Goal: Task Accomplishment & Management: Use online tool/utility

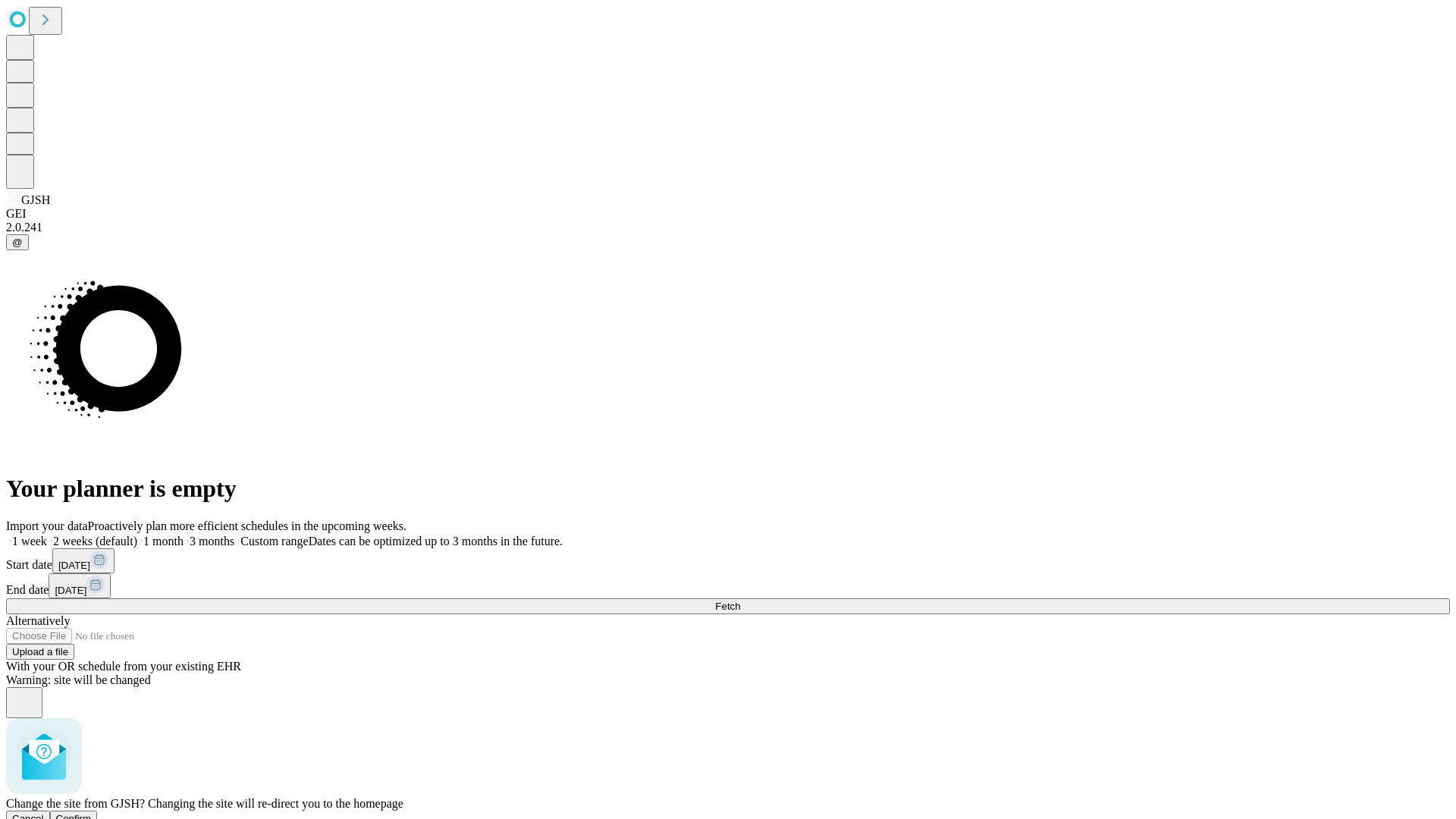
click at [91, 813] on span "Confirm" at bounding box center [73, 818] width 36 height 11
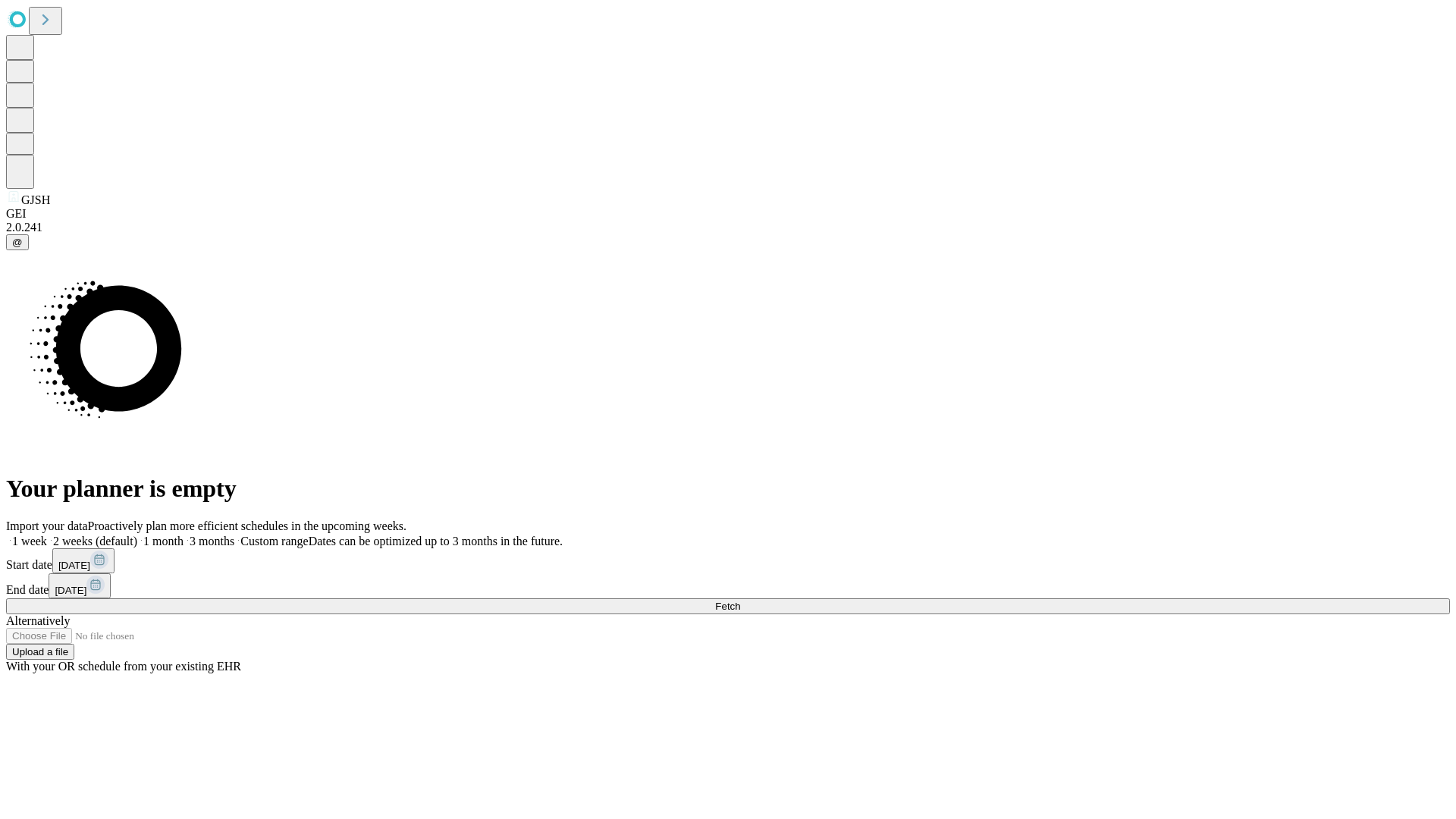
click at [184, 535] on label "1 month" at bounding box center [160, 541] width 47 height 13
click at [740, 601] on span "Fetch" at bounding box center [727, 606] width 25 height 11
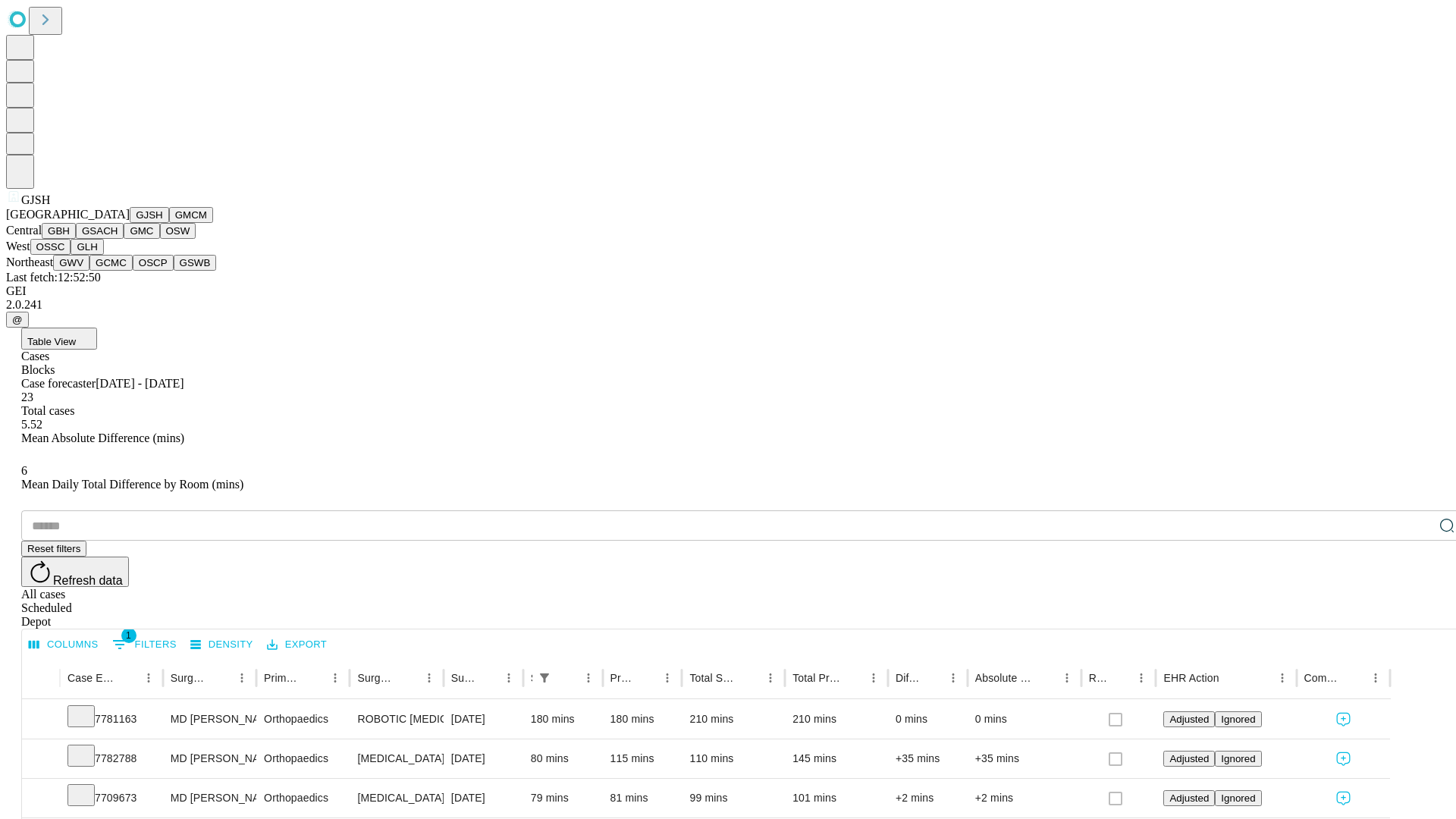
click at [169, 223] on button "GMCM" at bounding box center [191, 214] width 44 height 16
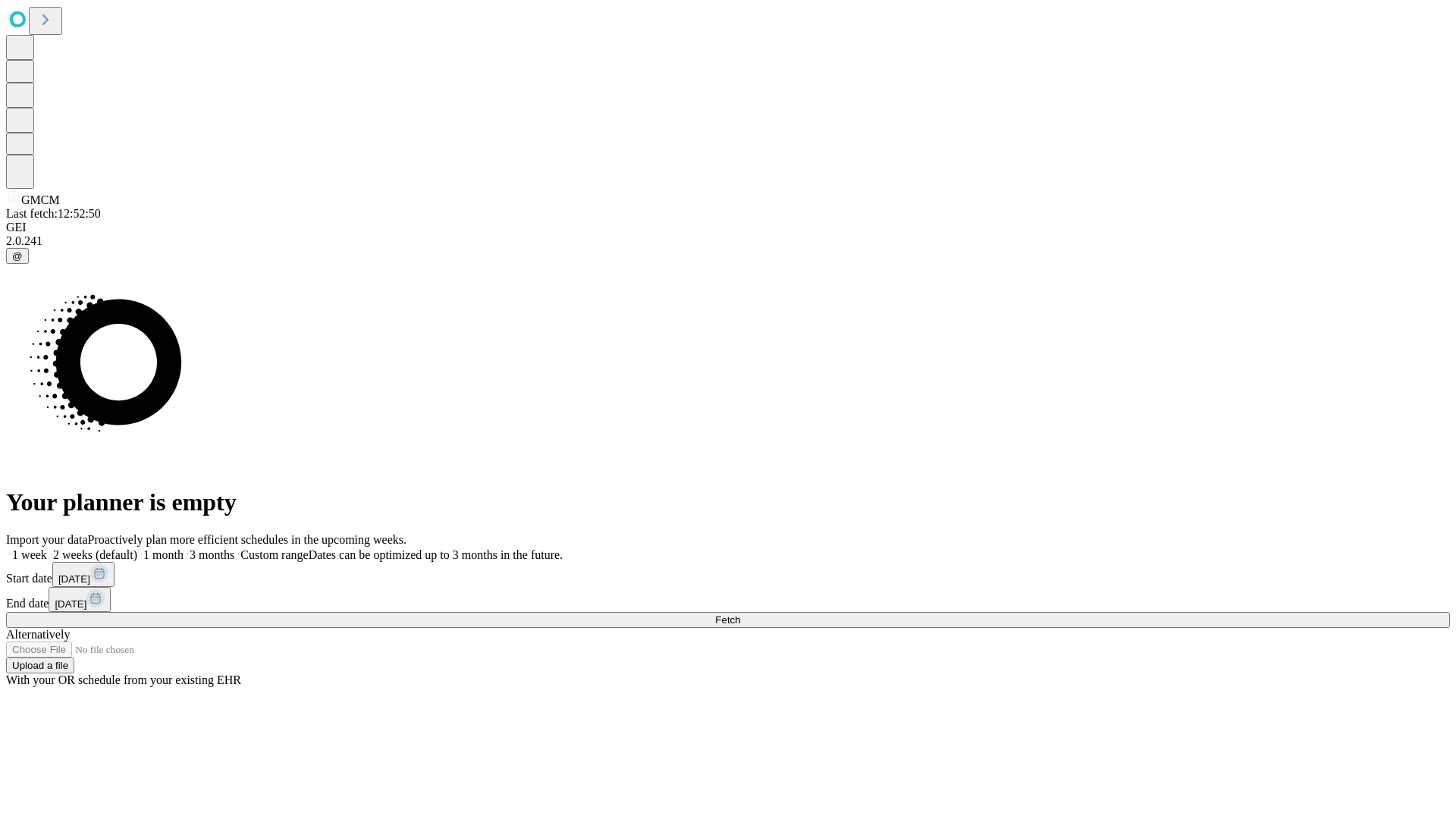
click at [184, 548] on label "1 month" at bounding box center [160, 555] width 47 height 13
click at [740, 614] on span "Fetch" at bounding box center [727, 620] width 25 height 11
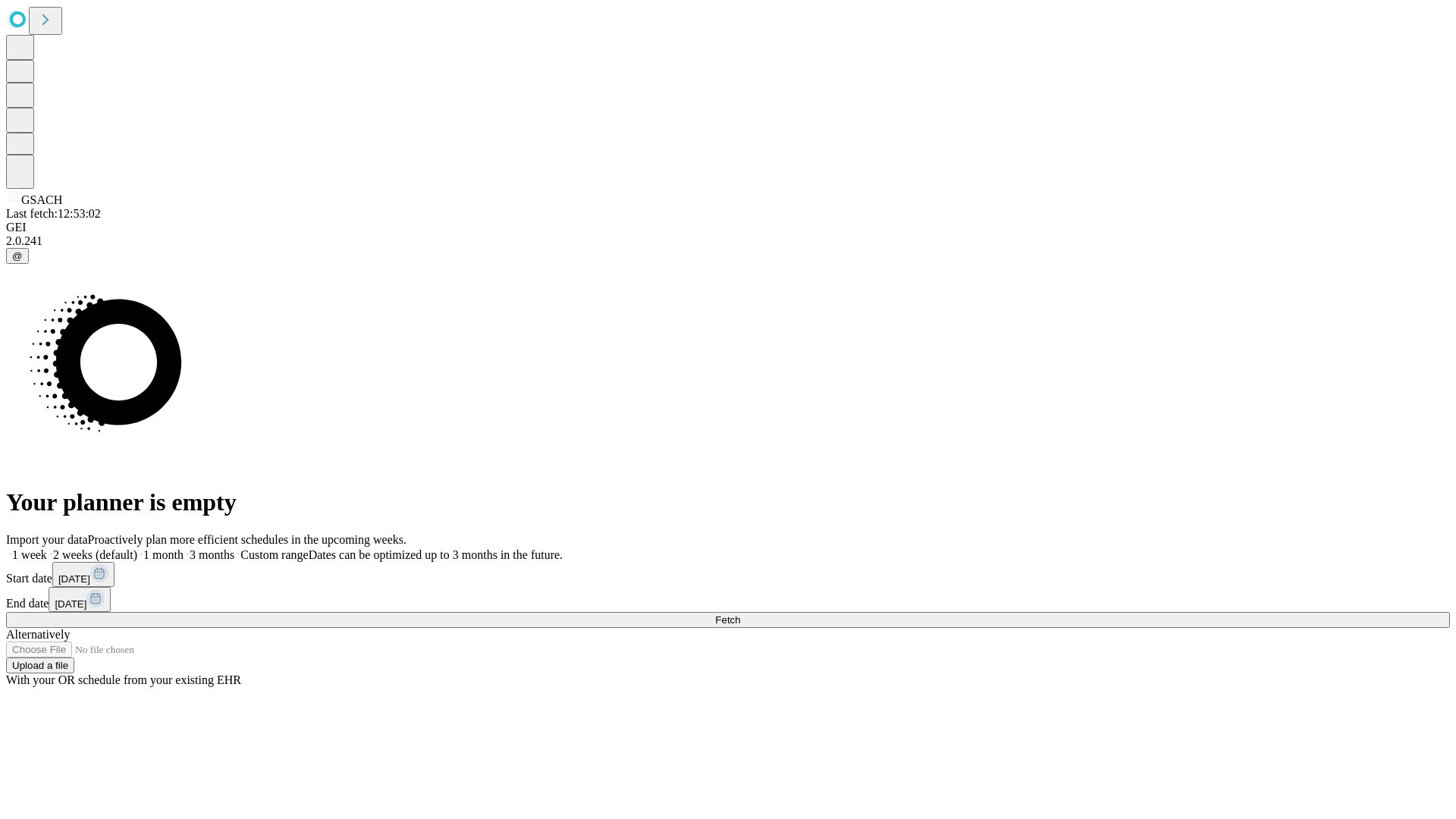
click at [184, 548] on label "1 month" at bounding box center [160, 555] width 47 height 13
click at [740, 614] on span "Fetch" at bounding box center [727, 620] width 25 height 11
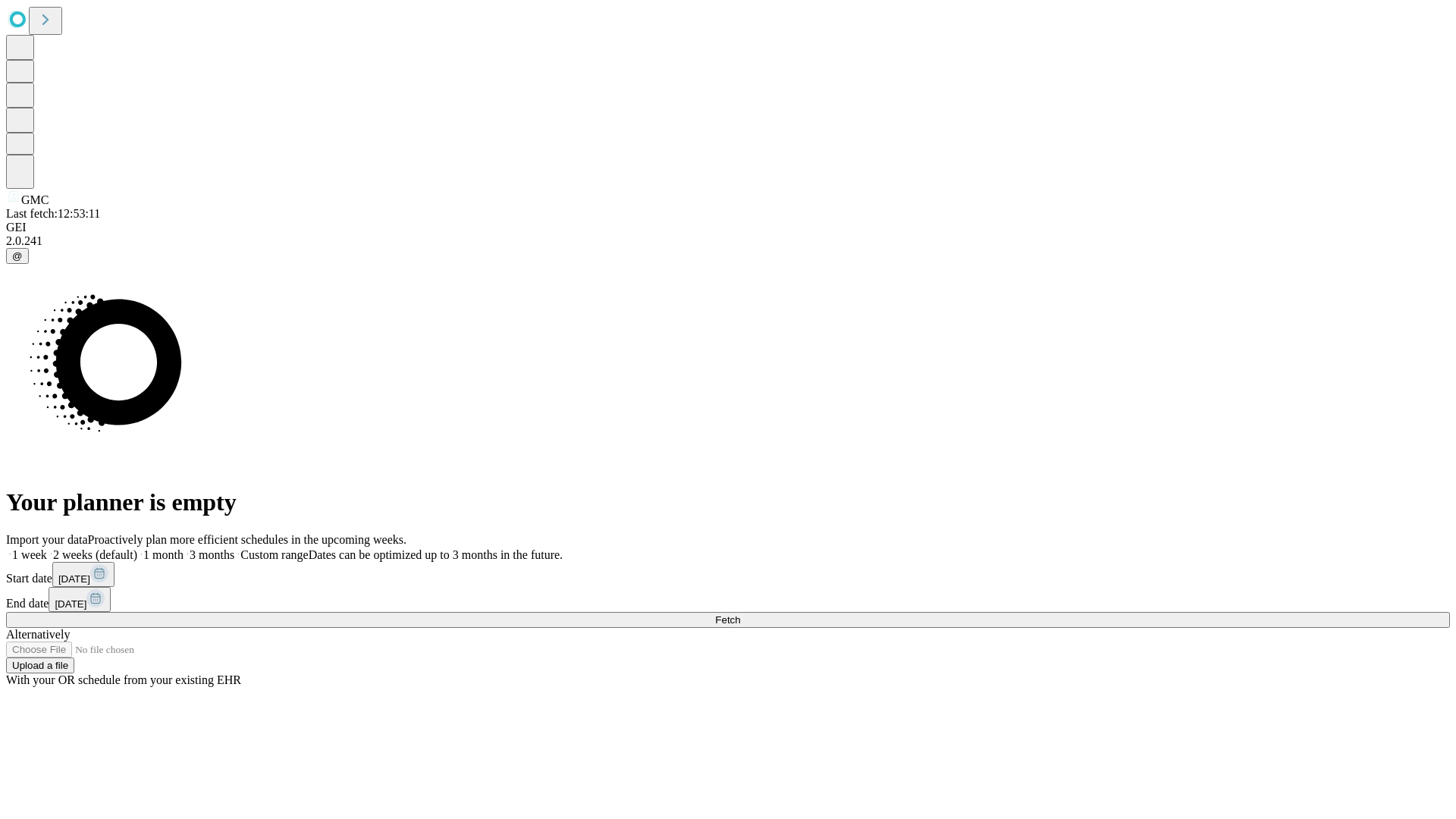
click at [184, 548] on label "1 month" at bounding box center [160, 555] width 47 height 13
click at [740, 614] on span "Fetch" at bounding box center [727, 620] width 25 height 11
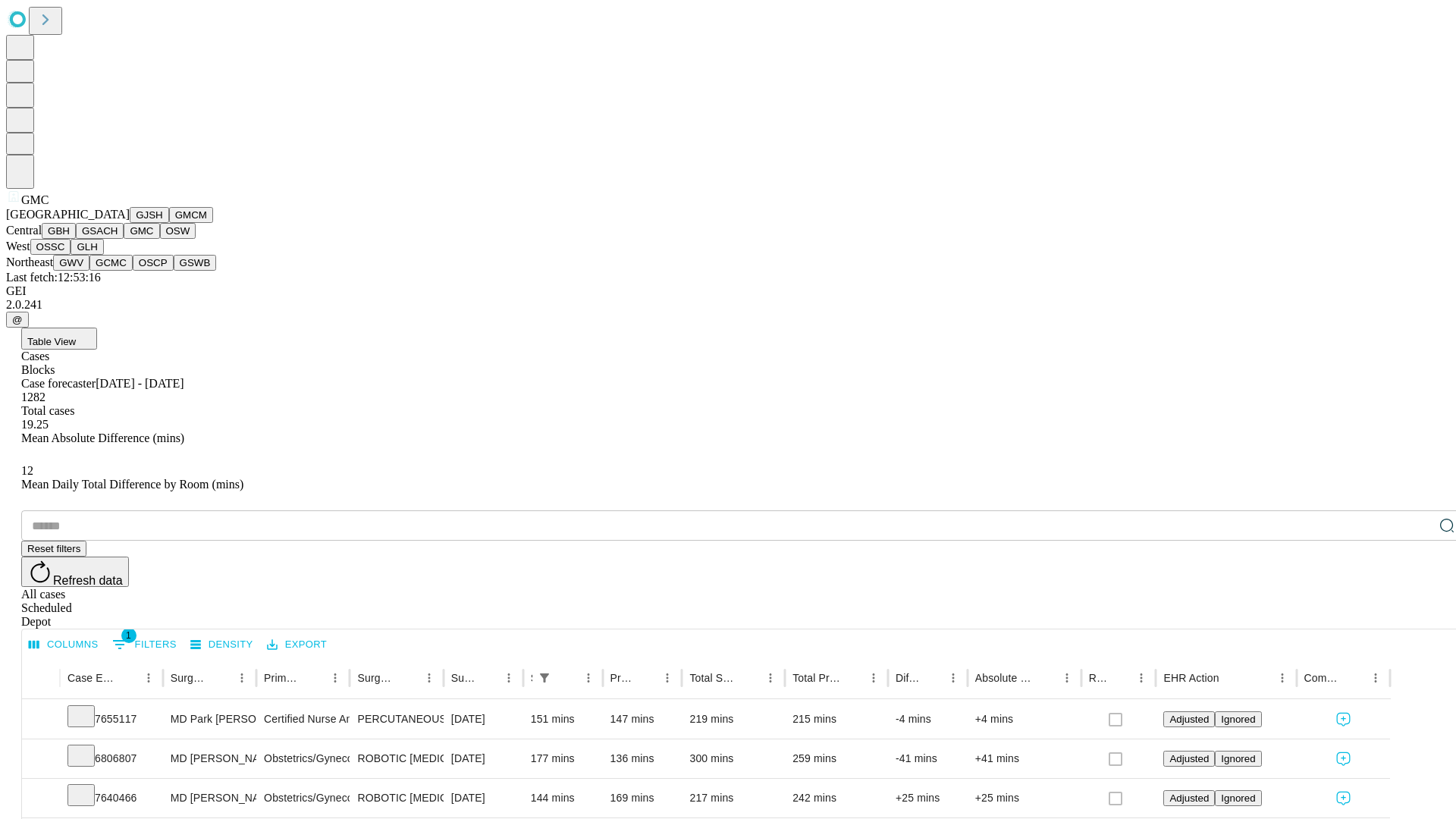
click at [160, 239] on button "OSW" at bounding box center [178, 230] width 37 height 16
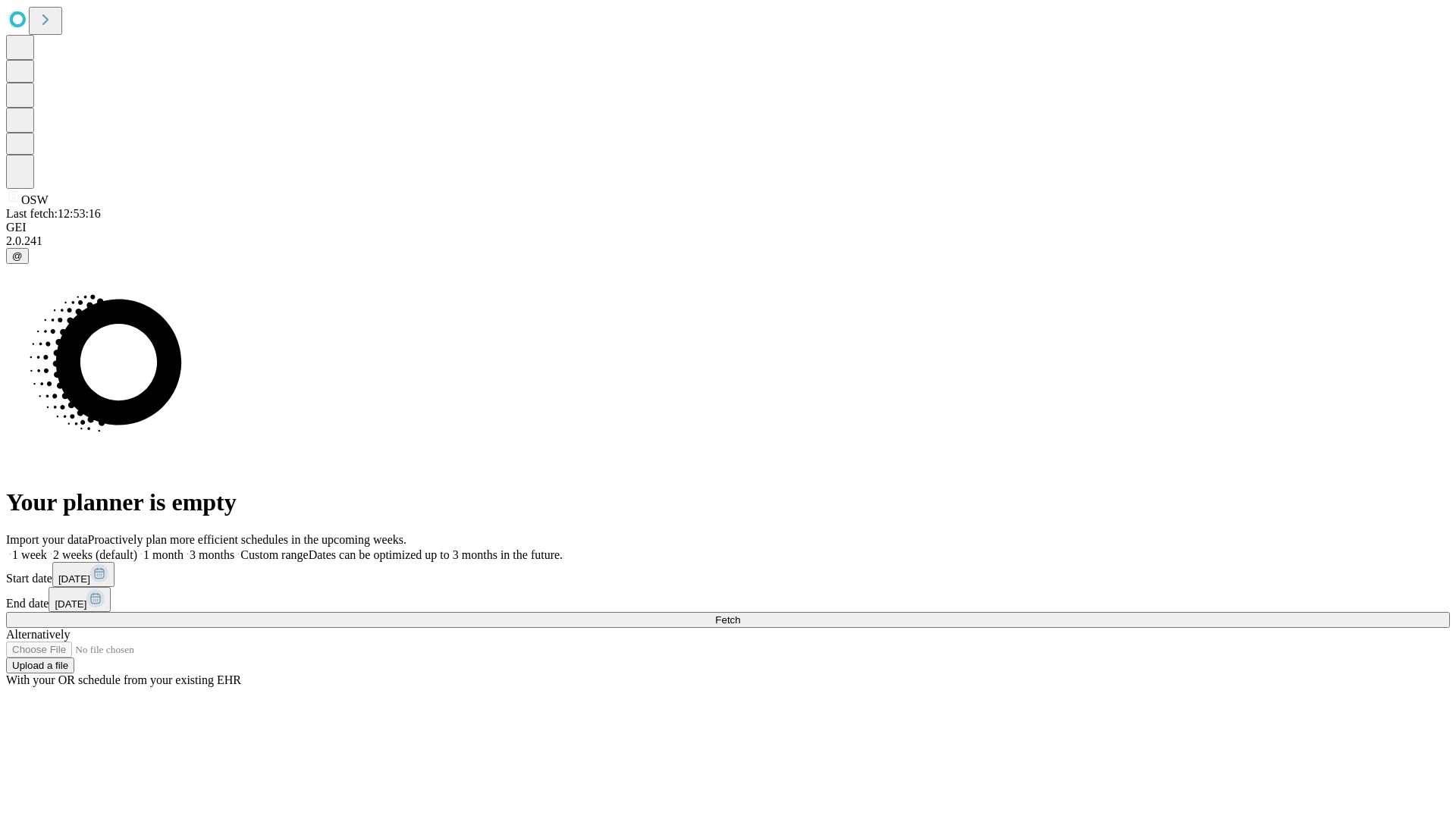
click at [184, 548] on label "1 month" at bounding box center [160, 555] width 47 height 13
click at [740, 614] on span "Fetch" at bounding box center [727, 620] width 25 height 11
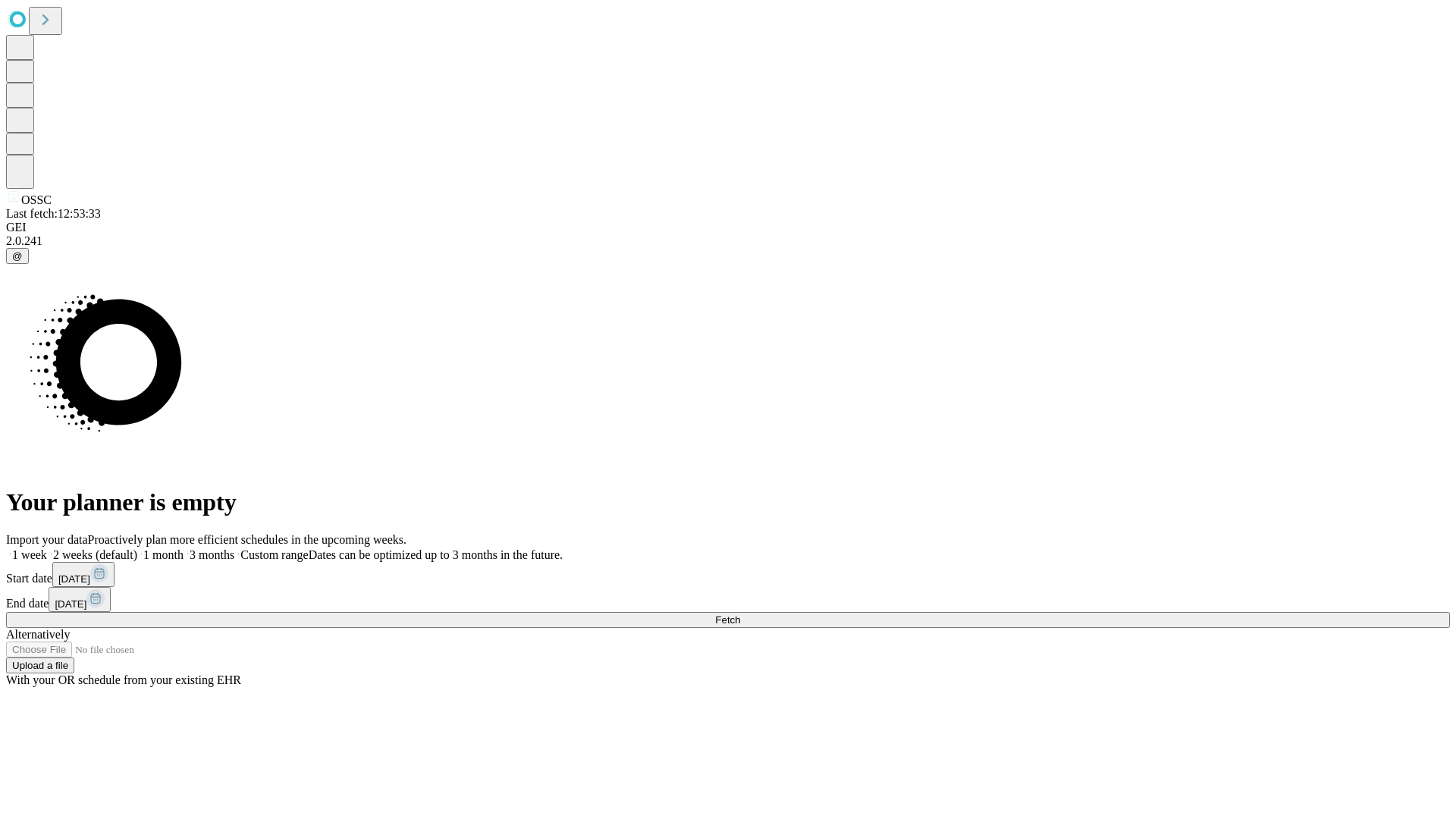
click at [184, 548] on label "1 month" at bounding box center [160, 555] width 47 height 13
click at [740, 614] on span "Fetch" at bounding box center [727, 620] width 25 height 11
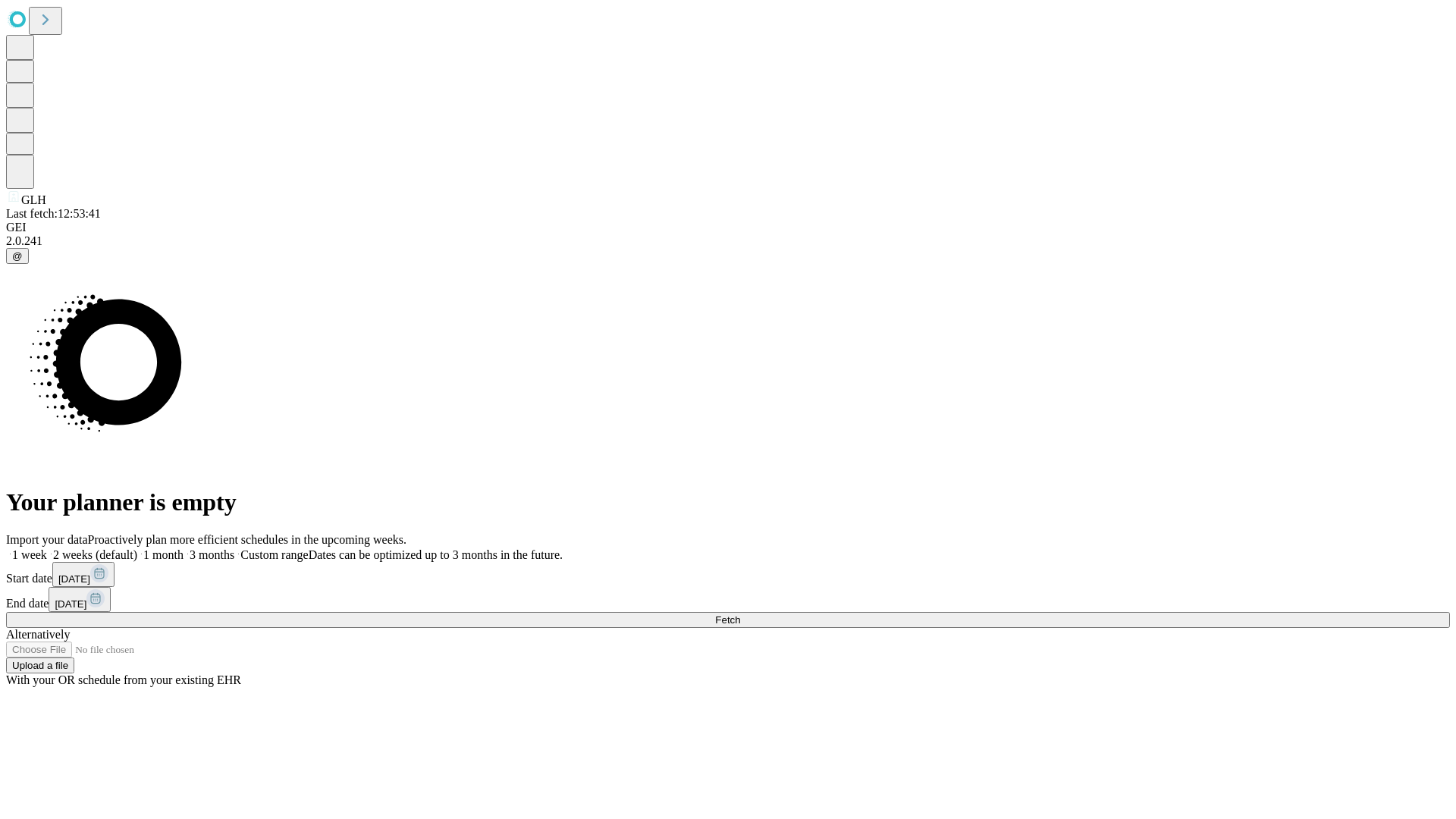
click at [184, 548] on label "1 month" at bounding box center [160, 555] width 47 height 13
click at [740, 614] on span "Fetch" at bounding box center [727, 620] width 25 height 11
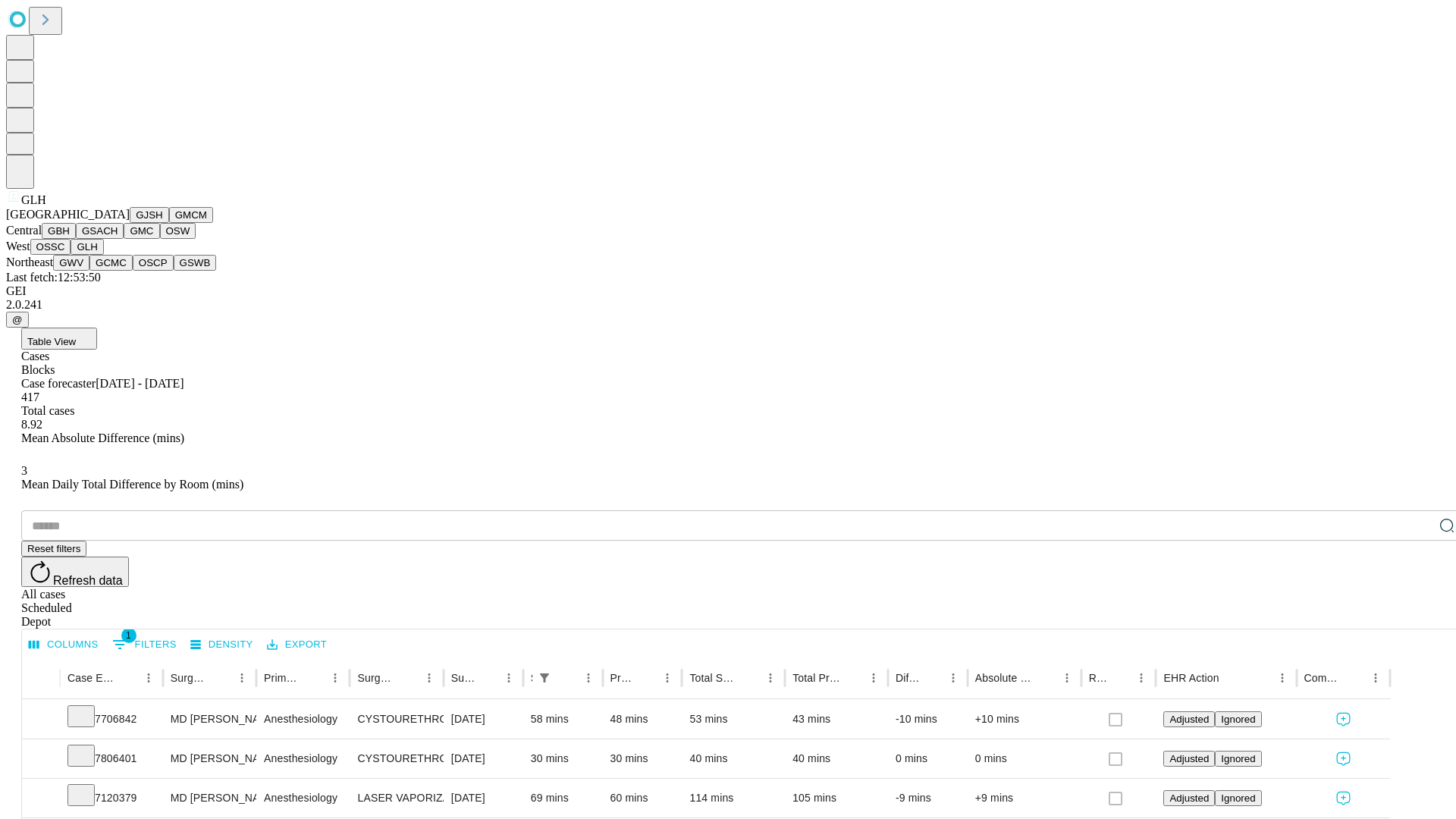
click at [90, 271] on button "GWV" at bounding box center [71, 262] width 37 height 16
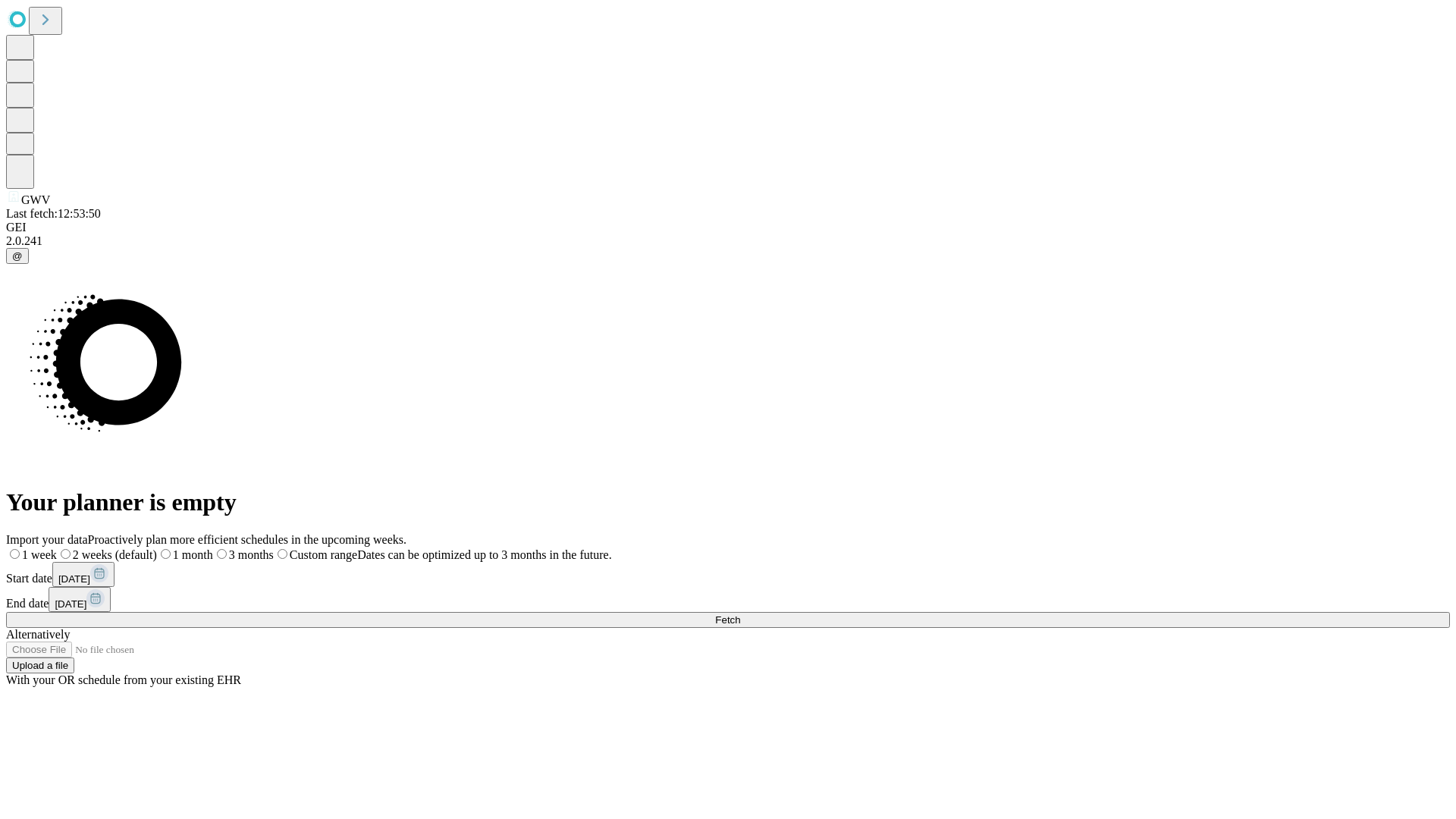
click at [213, 548] on label "1 month" at bounding box center [185, 555] width 56 height 13
click at [740, 614] on span "Fetch" at bounding box center [727, 620] width 25 height 11
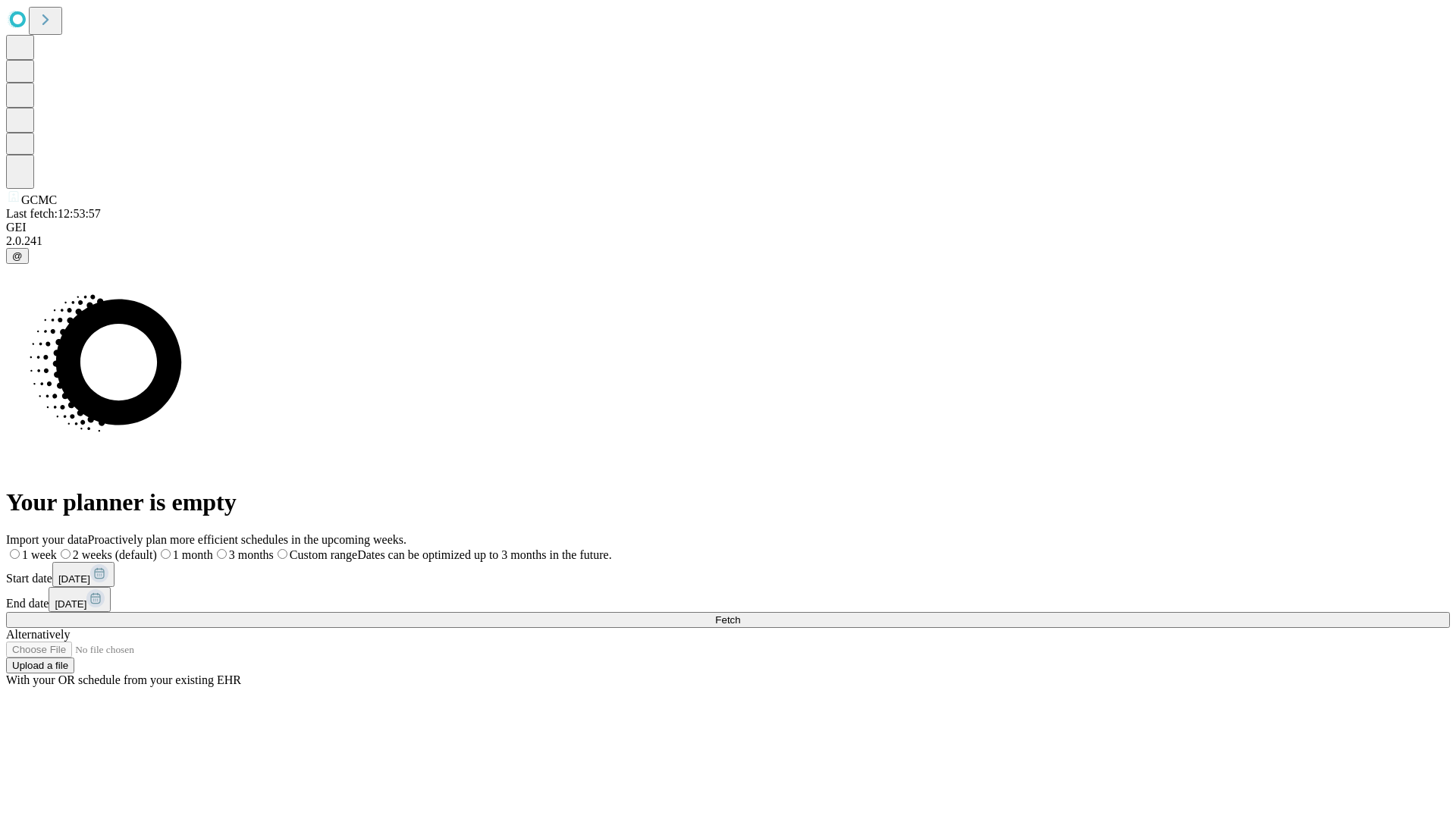
click at [213, 548] on label "1 month" at bounding box center [185, 555] width 56 height 13
click at [740, 614] on span "Fetch" at bounding box center [727, 620] width 25 height 11
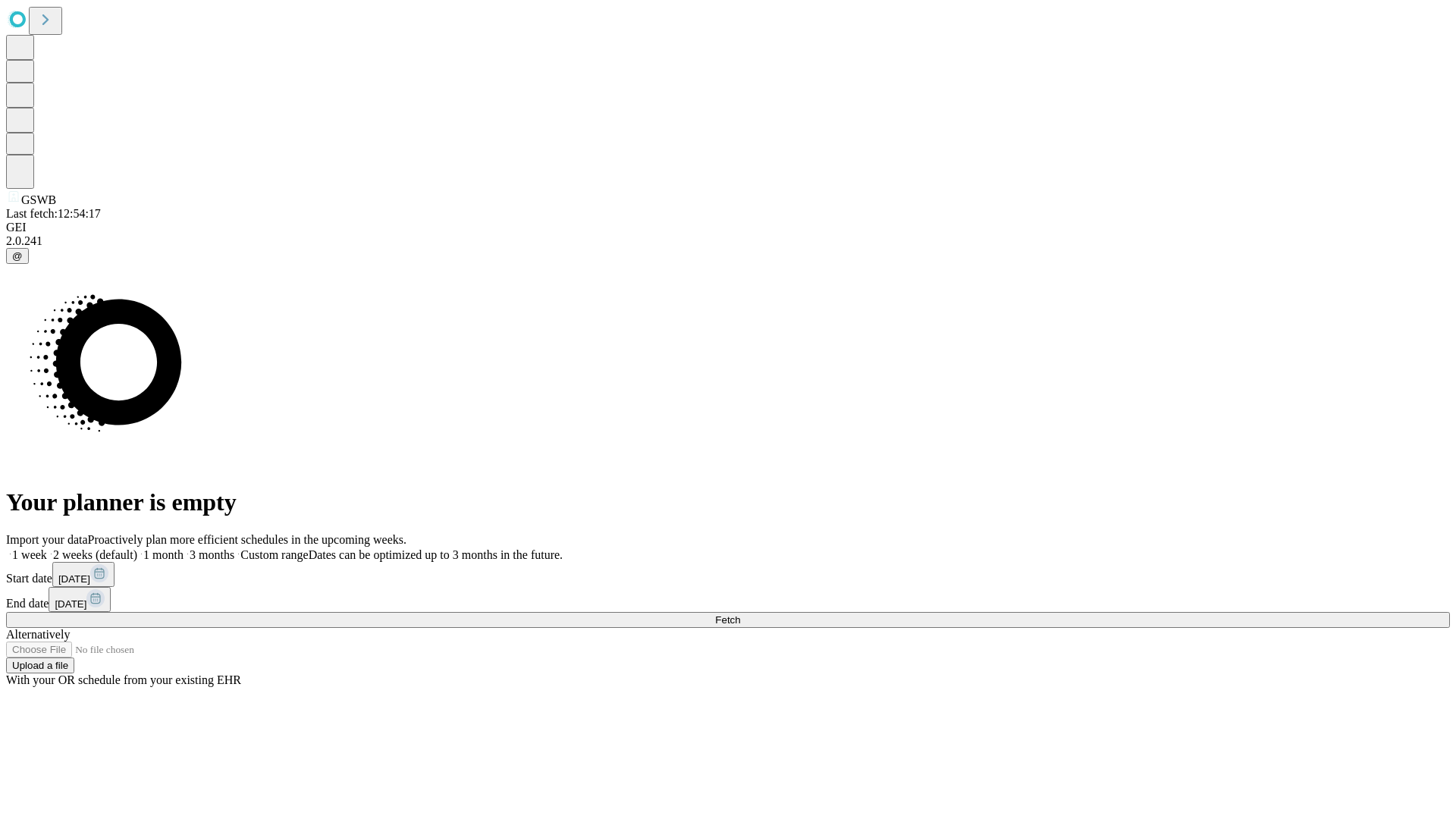
click at [184, 548] on label "1 month" at bounding box center [160, 555] width 47 height 13
click at [740, 614] on span "Fetch" at bounding box center [727, 620] width 25 height 11
